Goal: Complete application form: Complete application form

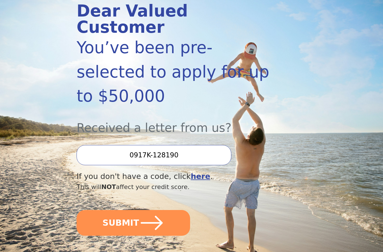
scroll to position [74, 0]
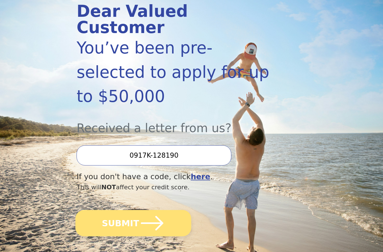
click at [161, 211] on icon "submit" at bounding box center [152, 224] width 26 height 26
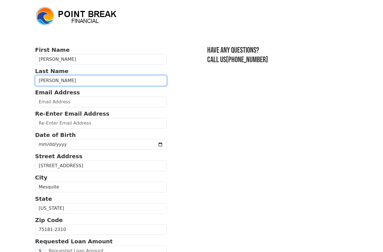
click at [85, 81] on input "Kell" at bounding box center [101, 80] width 132 height 11
type input "K"
type input "Hightower"
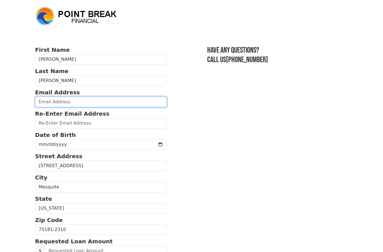
click at [81, 102] on input "email" at bounding box center [101, 102] width 132 height 11
type input "misty.kell@yahoo.com"
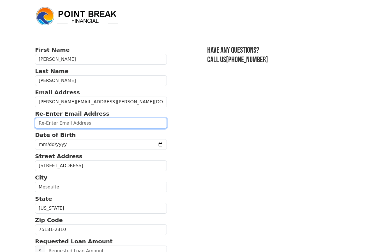
click at [104, 124] on input "email" at bounding box center [101, 123] width 132 height 11
type input "misty.kell@yahoo.com"
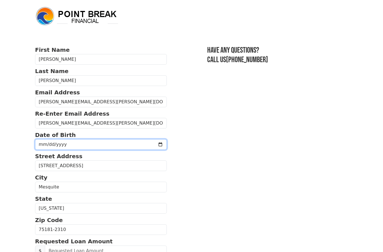
click at [86, 148] on input "date" at bounding box center [101, 144] width 132 height 11
click at [90, 145] on input "1980-11-09" at bounding box center [101, 144] width 132 height 11
type input "1980-11-04"
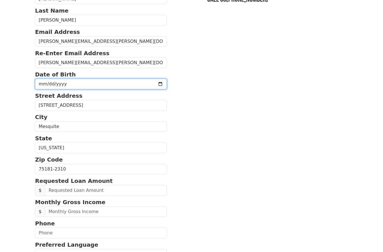
scroll to position [67, 0]
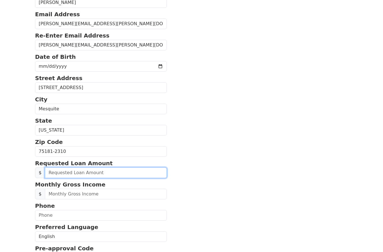
click at [107, 174] on input "text" at bounding box center [106, 173] width 122 height 11
type input "20,000.00"
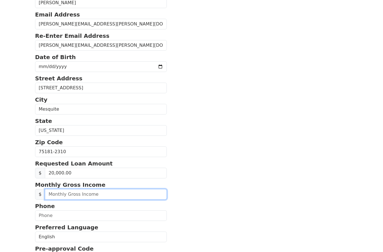
click at [94, 195] on input "text" at bounding box center [106, 194] width 122 height 11
type input "5,136.00"
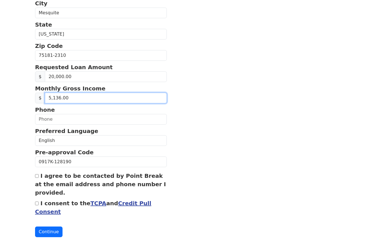
scroll to position [176, 0]
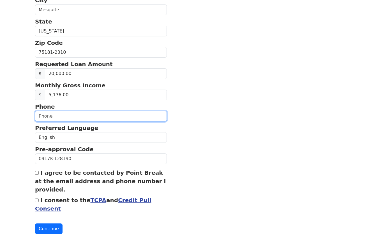
click at [64, 117] on input "text" at bounding box center [101, 117] width 132 height 11
type input "(214) 422-0457"
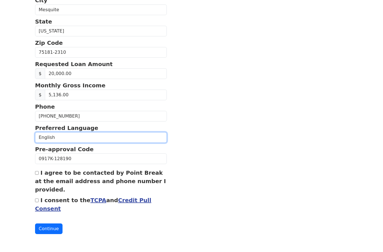
click at [83, 142] on select "English Spanish" at bounding box center [101, 138] width 132 height 11
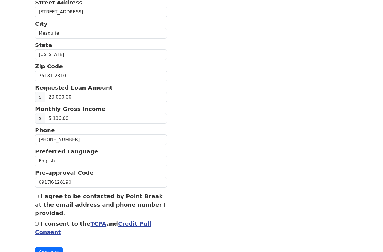
click at [43, 199] on label "I agree to be contacted by Point Break at the email address and phone number I …" at bounding box center [100, 205] width 131 height 24
click at [39, 198] on input "I agree to be contacted by Point Break at the email address and phone number I …" at bounding box center [37, 197] width 4 height 4
checkbox input "true"
click at [39, 222] on input "I consent to the TCPA and Credit Pull Consent" at bounding box center [37, 224] width 4 height 4
checkbox input "true"
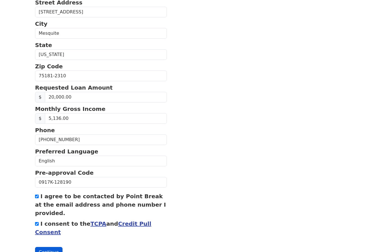
click at [46, 250] on button "Continue" at bounding box center [48, 252] width 27 height 11
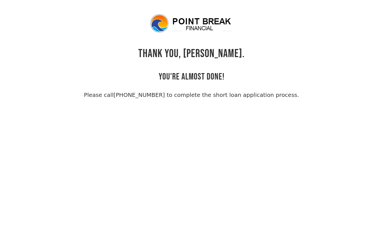
click at [0, 0] on html "THANK YOU, [PERSON_NAME]. YOU'RE ALMOST DONE! Please call [PHONE_NUMBER] to com…" at bounding box center [191, 126] width 383 height 252
click at [0, 209] on body "THANK YOU, [PERSON_NAME]. YOU'RE ALMOST DONE! Please call [PHONE_NUMBER] to com…" at bounding box center [191, 139] width 383 height 252
